Goal: Communication & Community: Share content

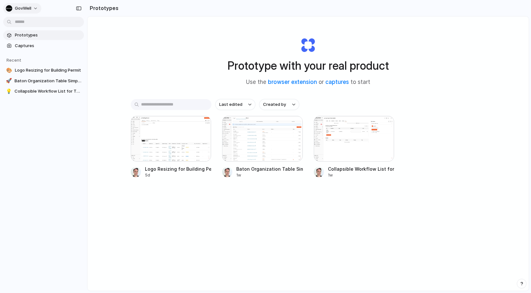
click at [20, 13] on button "GovWell" at bounding box center [22, 8] width 38 height 10
click at [30, 32] on span "Invite members" at bounding box center [30, 33] width 31 height 6
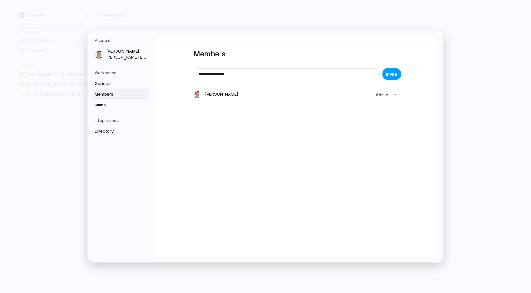
type input "**********"
click at [393, 76] on span "Invite" at bounding box center [391, 74] width 11 height 6
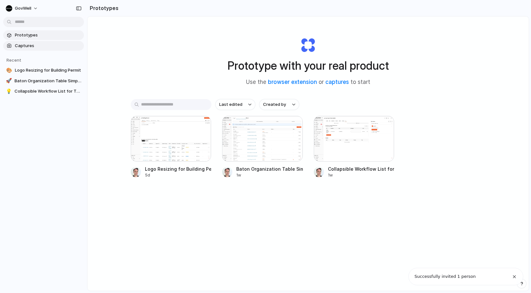
click at [30, 49] on link "Captures" at bounding box center [43, 46] width 81 height 10
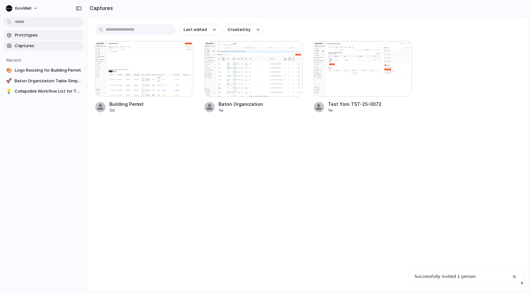
click at [20, 33] on span "Prototypes" at bounding box center [48, 35] width 66 height 6
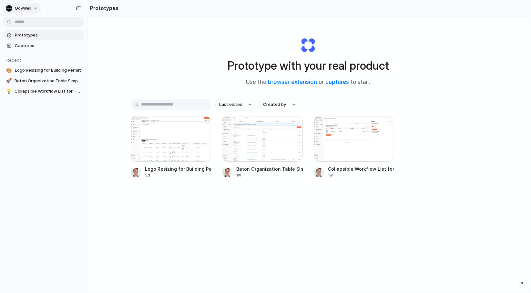
click at [31, 5] on span "GovWell" at bounding box center [23, 8] width 16 height 6
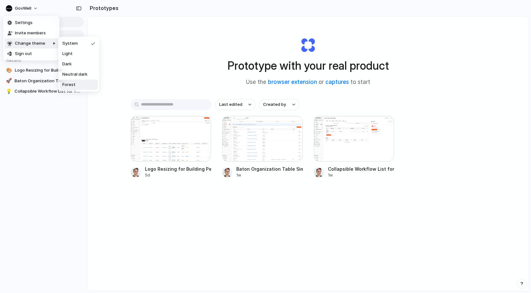
click at [69, 84] on span "Forest" at bounding box center [68, 85] width 13 height 6
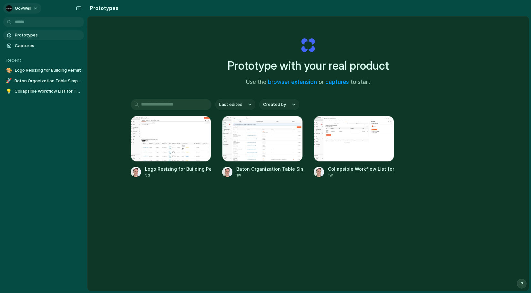
click at [32, 7] on button "GovWell" at bounding box center [22, 8] width 38 height 10
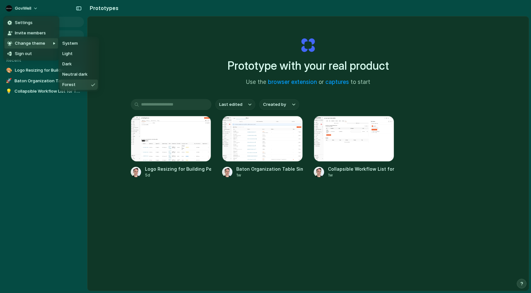
click at [75, 82] on li "Forest" at bounding box center [79, 85] width 38 height 10
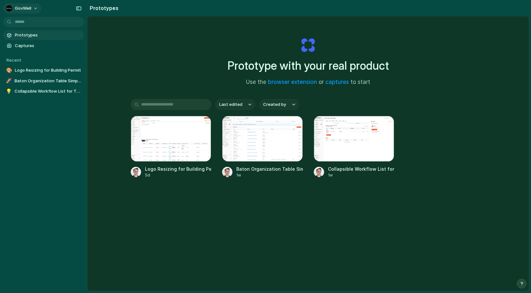
click at [29, 10] on span "GovWell" at bounding box center [23, 8] width 16 height 6
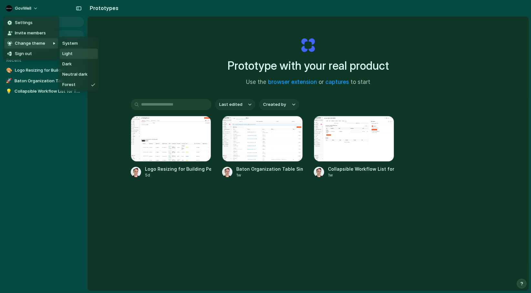
click at [74, 46] on li "System" at bounding box center [79, 43] width 38 height 10
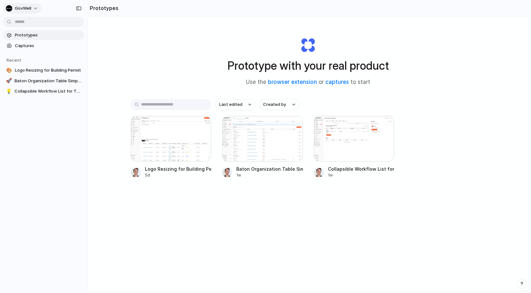
click at [32, 8] on button "GovWell" at bounding box center [22, 8] width 38 height 10
click at [32, 23] on li "Settings" at bounding box center [32, 23] width 54 height 10
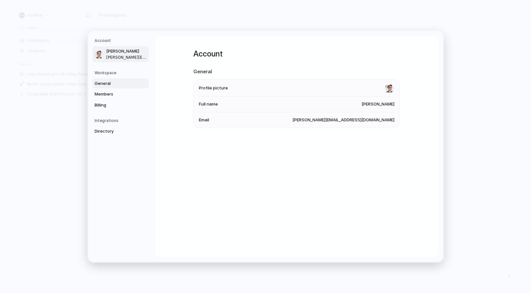
click at [107, 82] on span "General" at bounding box center [114, 83] width 41 height 6
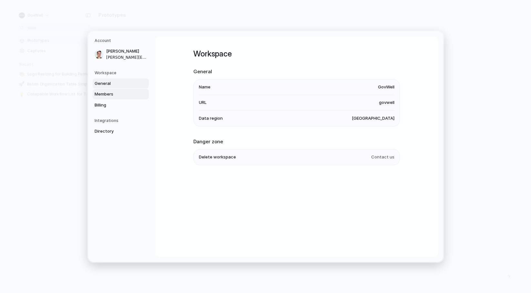
click at [109, 93] on span "Members" at bounding box center [114, 94] width 41 height 6
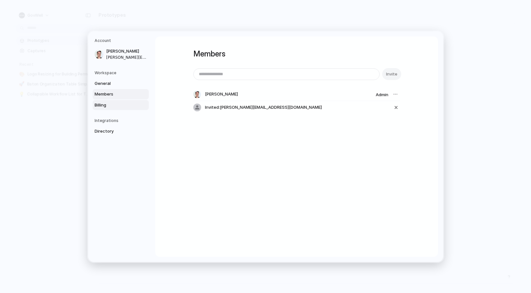
click at [105, 100] on link "Billing" at bounding box center [121, 105] width 56 height 10
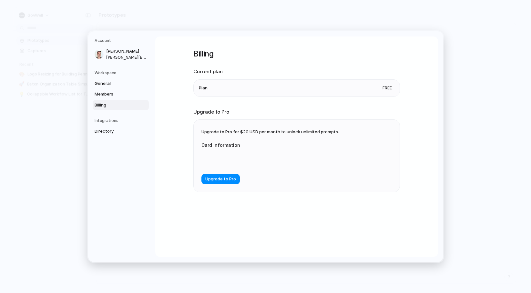
click at [296, 94] on li "Plan Free" at bounding box center [296, 87] width 195 height 17
click at [296, 88] on li "Plan Free" at bounding box center [296, 87] width 195 height 17
click at [113, 135] on link "Directory" at bounding box center [121, 131] width 56 height 10
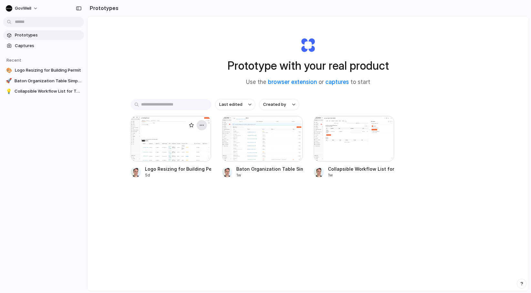
click at [204, 127] on div "button" at bounding box center [201, 125] width 5 height 5
click at [216, 230] on div "Open in new tab Rename Copy link Delete" at bounding box center [265, 146] width 531 height 293
click at [182, 139] on div at bounding box center [171, 139] width 81 height 46
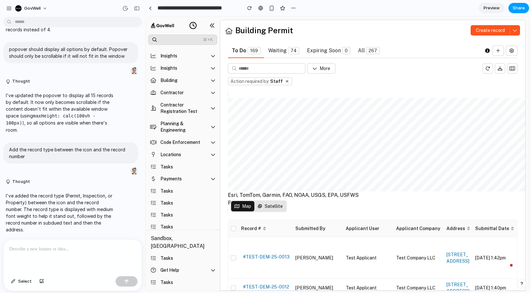
click at [521, 12] on button "Share" at bounding box center [518, 8] width 21 height 10
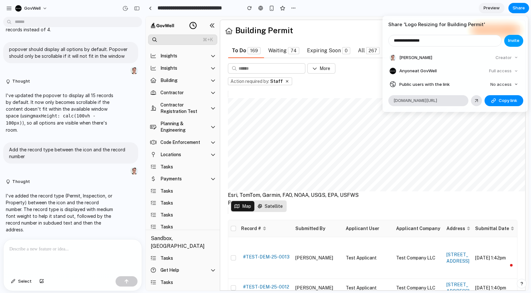
type input "**********"
click at [513, 38] on span "Invite" at bounding box center [513, 40] width 11 height 6
click at [371, 144] on div "Share ' Logo Resizing for Building Permit ' Invite [PERSON_NAME] Creator Anyone…" at bounding box center [265, 146] width 531 height 293
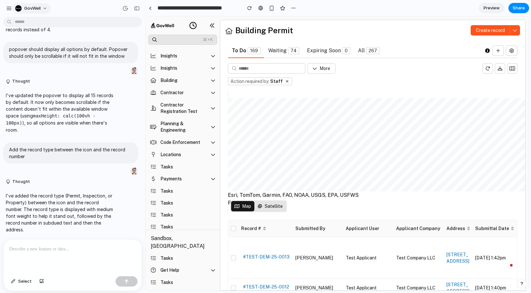
click at [29, 9] on span "GovWell" at bounding box center [32, 8] width 16 height 6
click at [38, 22] on span "Settings" at bounding box center [33, 23] width 18 height 6
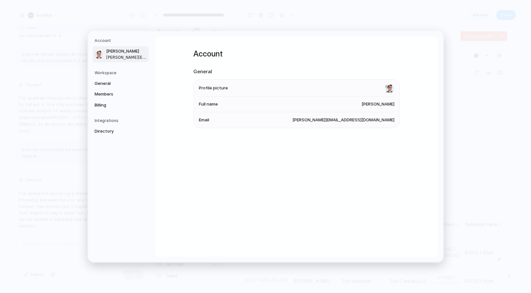
click at [268, 93] on li "Profile picture" at bounding box center [296, 87] width 195 height 17
click at [110, 85] on span "General" at bounding box center [114, 83] width 41 height 6
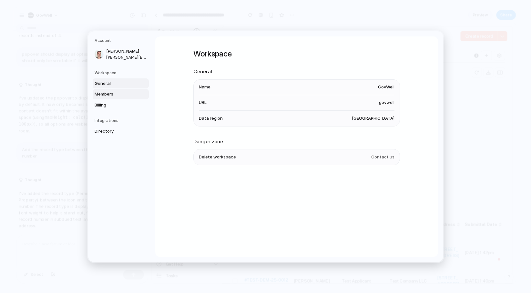
click at [109, 99] on link "Members" at bounding box center [121, 94] width 56 height 10
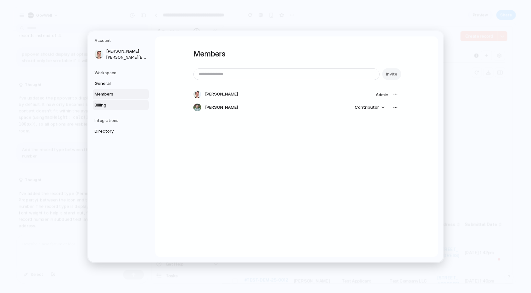
click at [107, 109] on link "Billing" at bounding box center [121, 105] width 56 height 10
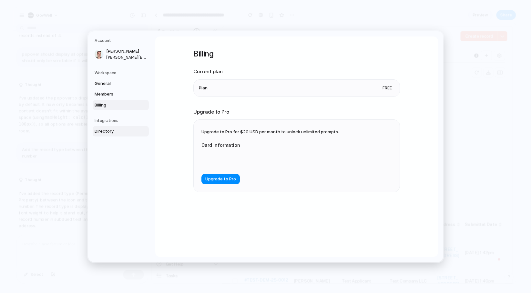
click at [105, 134] on link "Directory" at bounding box center [121, 131] width 56 height 10
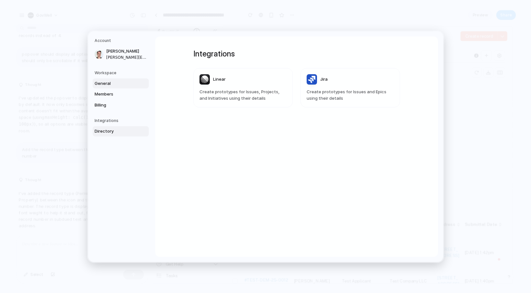
click at [104, 81] on span "General" at bounding box center [114, 83] width 41 height 6
